Goal: Navigation & Orientation: Find specific page/section

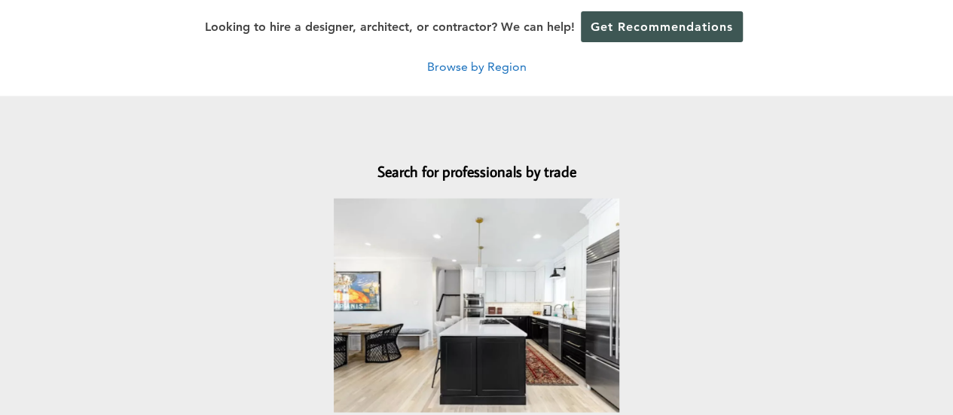
scroll to position [1356, 0]
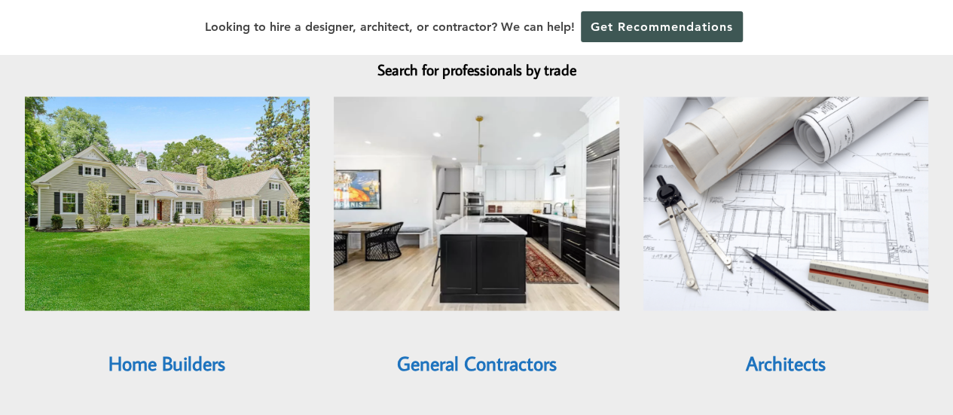
click at [462, 350] on link "General Contractors" at bounding box center [476, 363] width 160 height 26
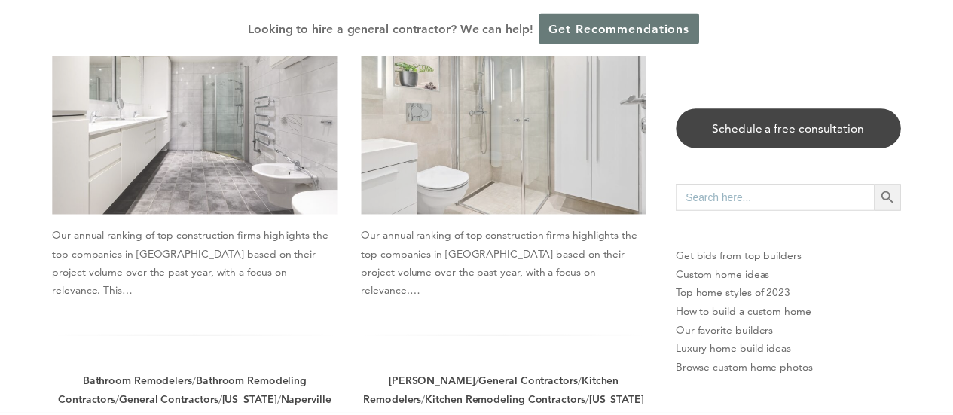
scroll to position [15, 0]
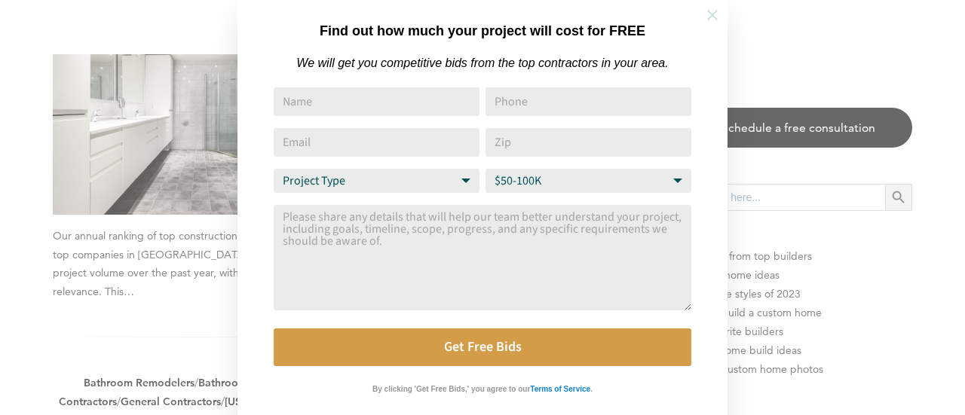
click at [714, 10] on icon at bounding box center [712, 15] width 17 height 17
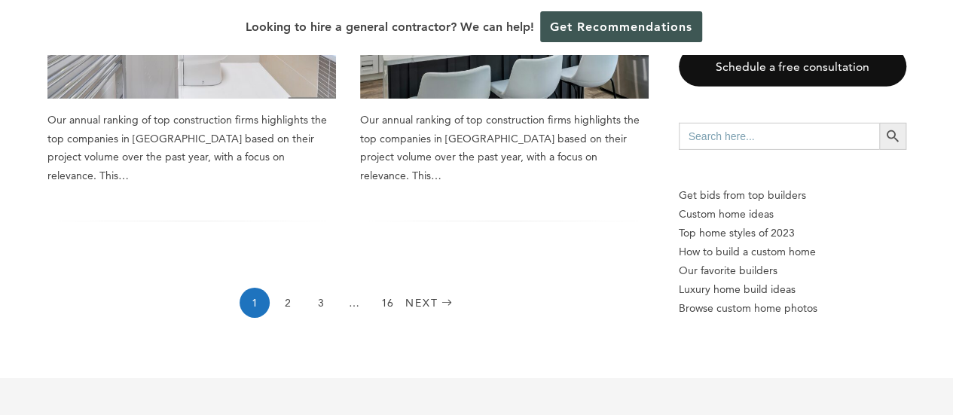
scroll to position [2562, 0]
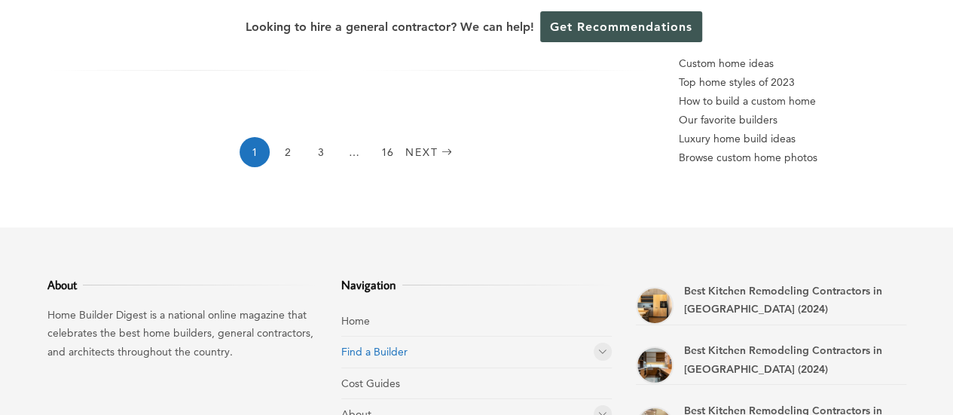
click at [369, 345] on link "Find a Builder" at bounding box center [374, 352] width 66 height 14
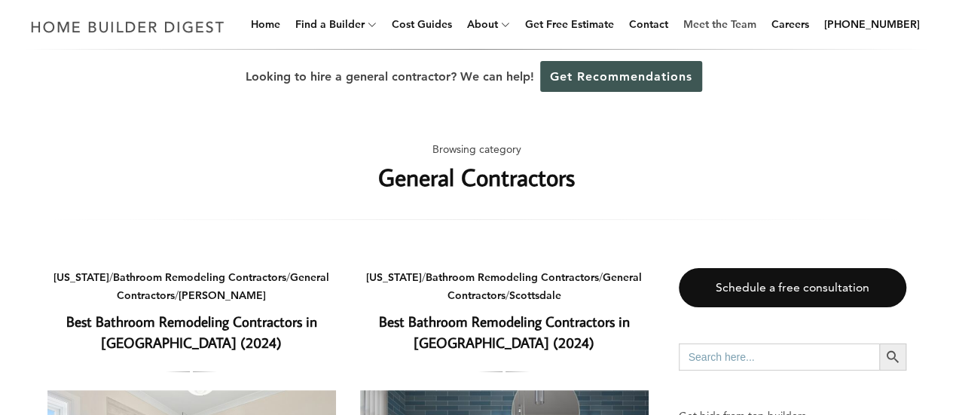
click at [758, 22] on link "Meet the Team" at bounding box center [719, 24] width 85 height 48
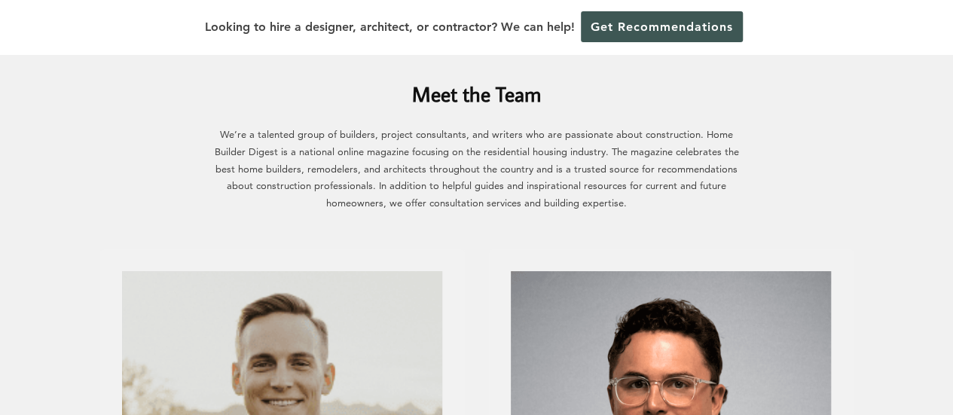
scroll to position [75, 0]
